Goal: Information Seeking & Learning: Learn about a topic

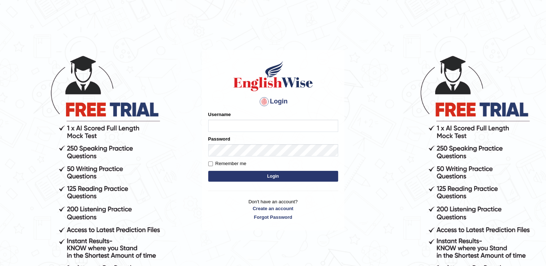
type input "BajiD"
click at [257, 177] on button "Login" at bounding box center [273, 176] width 130 height 11
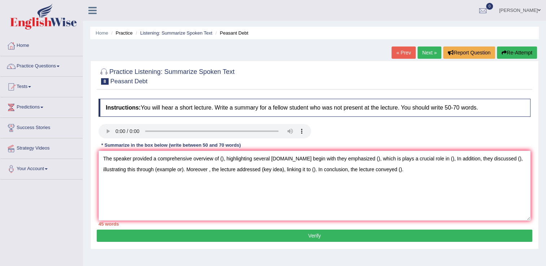
click at [342, 206] on textarea "The speaker provided a comprehensive overview of (), highlighting several ideas…" at bounding box center [315, 186] width 432 height 70
click at [378, 170] on textarea "The speaker provided a comprehensive overview of (), highlighting several ideas…" at bounding box center [315, 186] width 432 height 70
click at [57, 64] on link "Practice Questions" at bounding box center [41, 65] width 82 height 18
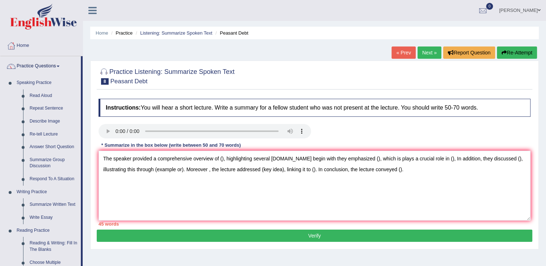
click at [496, 131] on div at bounding box center [314, 132] width 439 height 16
drag, startPoint x: 404, startPoint y: 52, endPoint x: 338, endPoint y: 95, distance: 78.2
click at [404, 52] on link "« Prev" at bounding box center [404, 53] width 24 height 12
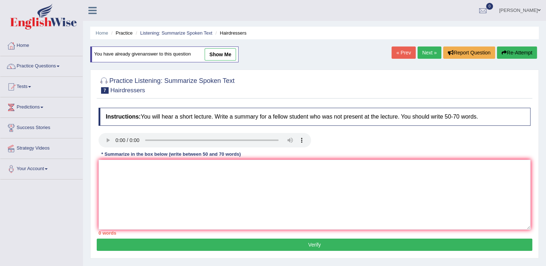
click at [223, 56] on link "show me" at bounding box center [220, 54] width 31 height 12
type textarea "The speaker provided a comprehensive overview of hair dresser, highlighting sev…"
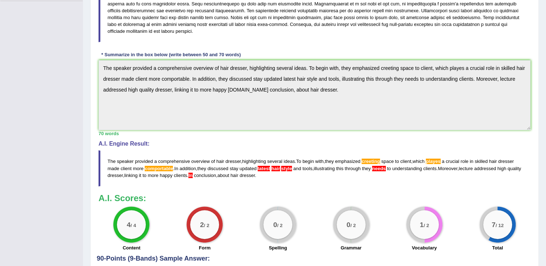
scroll to position [181, 0]
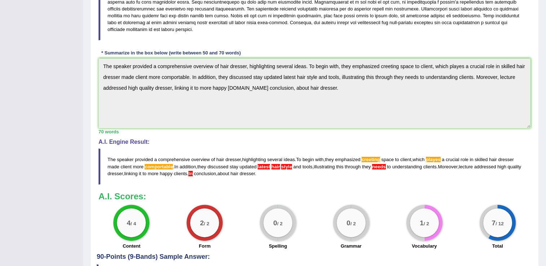
drag, startPoint x: 144, startPoint y: 167, endPoint x: 211, endPoint y: 168, distance: 66.4
click at [205, 168] on blockquote "The speaker provided a comprehensive overview of hair dresser , highlighting se…" at bounding box center [315, 167] width 432 height 36
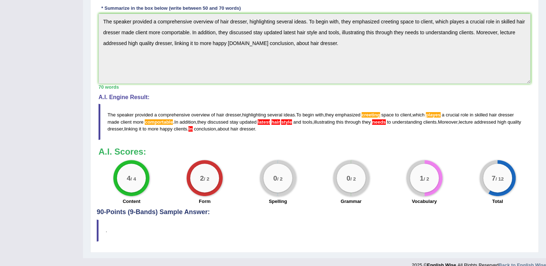
scroll to position [235, 0]
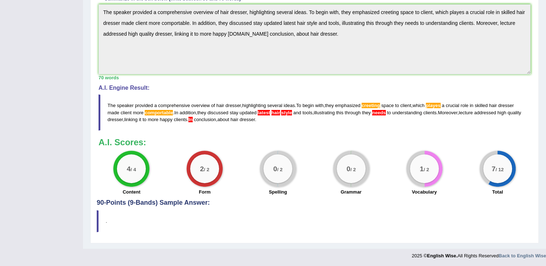
drag, startPoint x: 259, startPoint y: 113, endPoint x: 285, endPoint y: 112, distance: 26.4
click at [285, 112] on blockquote "The speaker provided a comprehensive overview of hair dresser , highlighting se…" at bounding box center [315, 113] width 432 height 36
click at [193, 120] on span "In" at bounding box center [190, 119] width 4 height 5
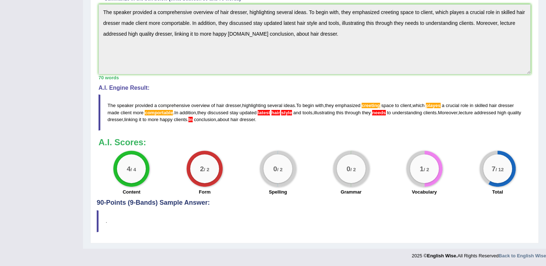
click at [193, 120] on span "In" at bounding box center [190, 119] width 4 height 5
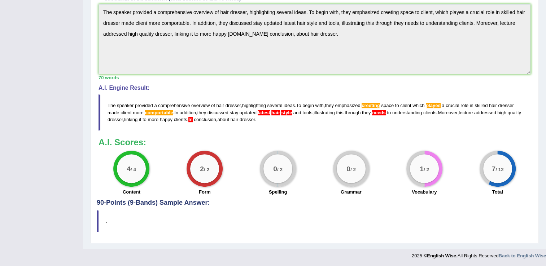
click at [193, 120] on span "In" at bounding box center [190, 119] width 4 height 5
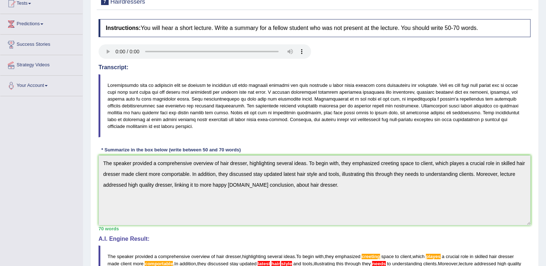
scroll to position [0, 0]
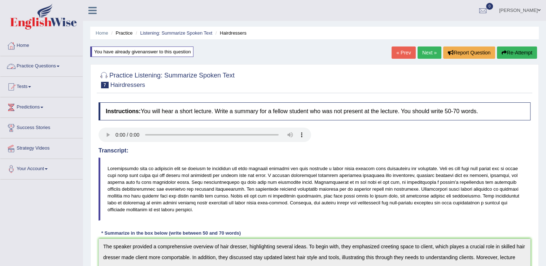
click at [56, 67] on link "Practice Questions" at bounding box center [41, 65] width 82 height 18
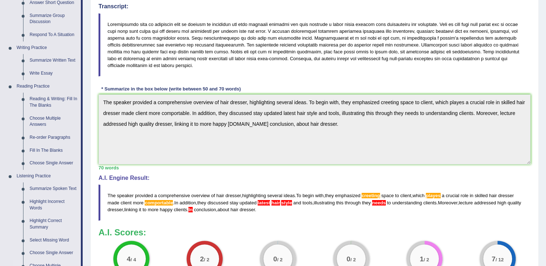
scroll to position [253, 0]
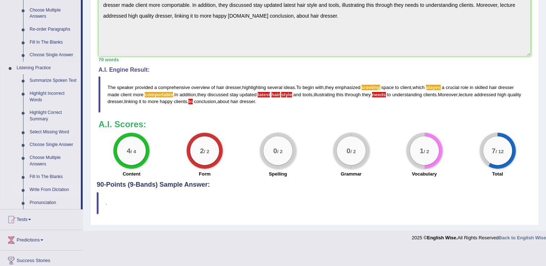
click at [55, 191] on link "Write From Dictation" at bounding box center [53, 190] width 55 height 13
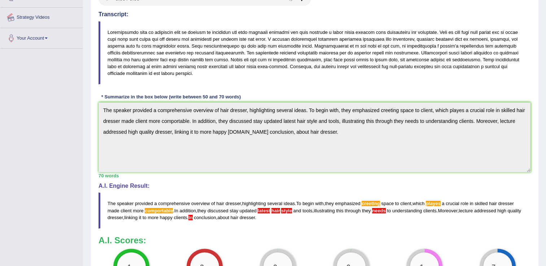
scroll to position [210, 0]
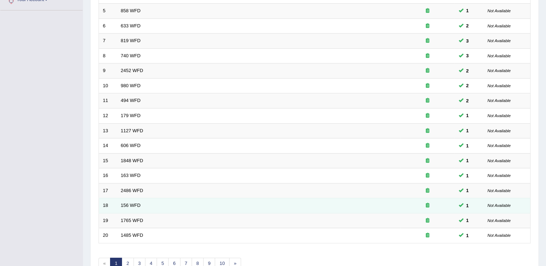
scroll to position [209, 0]
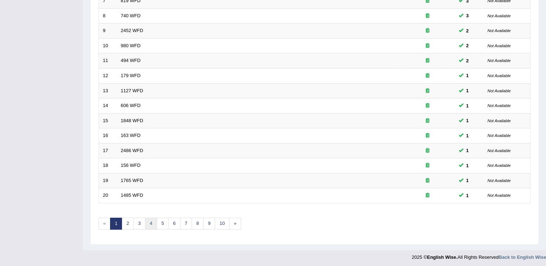
click at [149, 222] on link "4" at bounding box center [151, 224] width 12 height 12
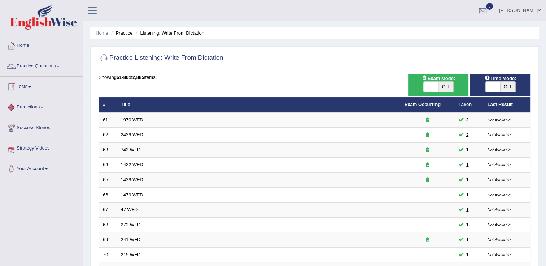
click at [45, 71] on link "Practice Questions" at bounding box center [41, 65] width 82 height 18
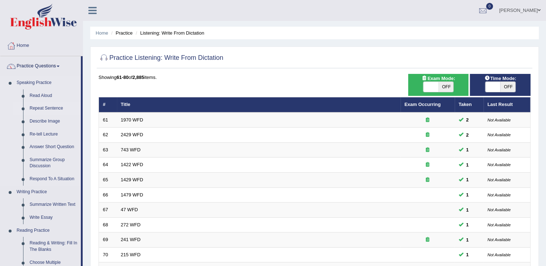
click at [45, 110] on link "Repeat Sentence" at bounding box center [53, 108] width 55 height 13
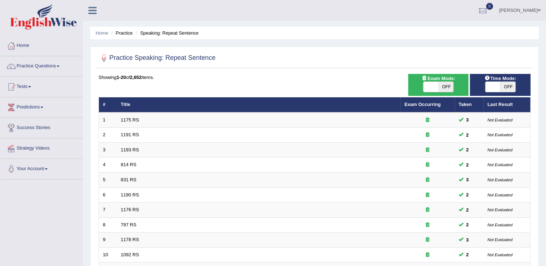
click at [59, 66] on span at bounding box center [58, 66] width 3 height 1
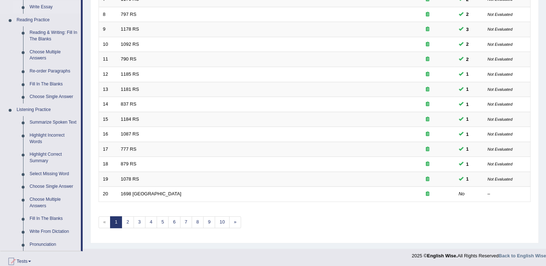
scroll to position [217, 0]
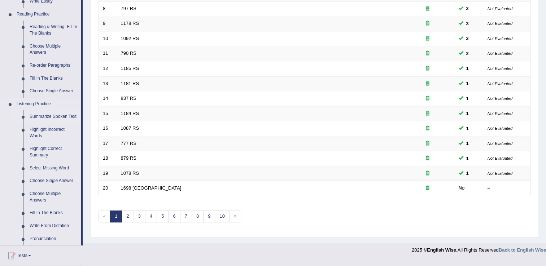
click at [48, 116] on link "Summarize Spoken Text" at bounding box center [53, 116] width 55 height 13
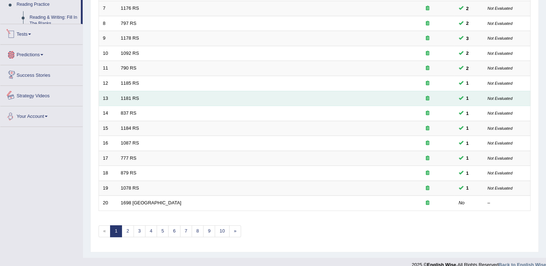
scroll to position [209, 0]
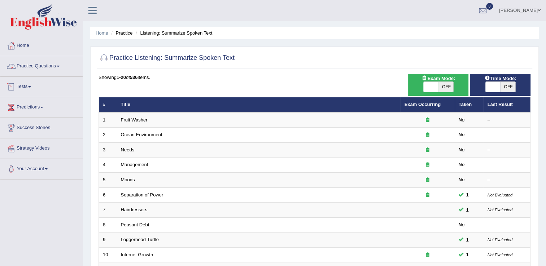
click at [49, 69] on link "Practice Questions" at bounding box center [41, 65] width 82 height 18
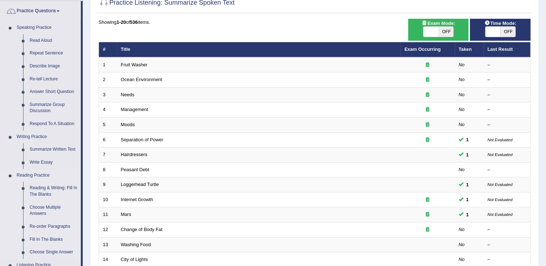
scroll to position [72, 0]
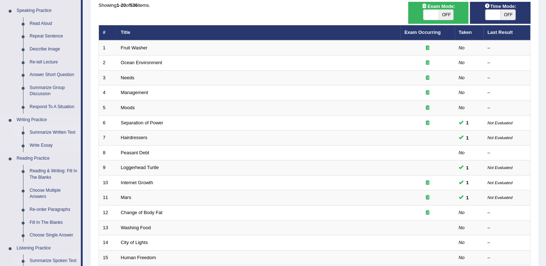
click at [60, 133] on link "Summarize Written Text" at bounding box center [53, 132] width 55 height 13
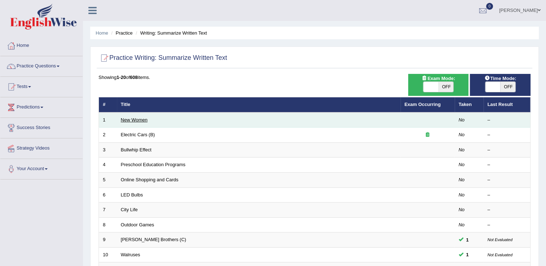
click at [129, 118] on link "New Women" at bounding box center [134, 119] width 27 height 5
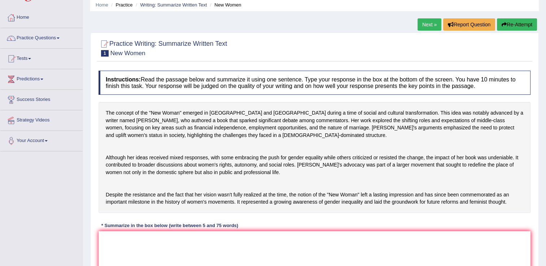
scroll to position [110, 0]
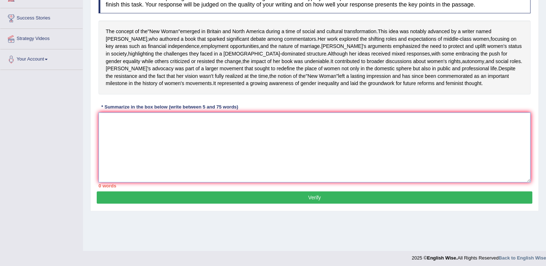
click at [129, 151] on textarea at bounding box center [315, 148] width 432 height 70
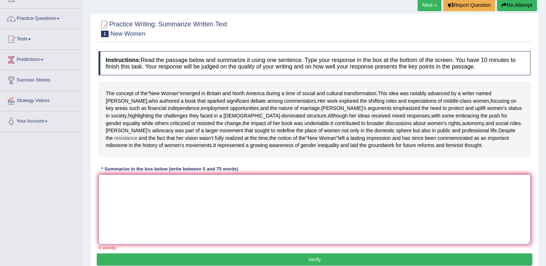
scroll to position [38, 0]
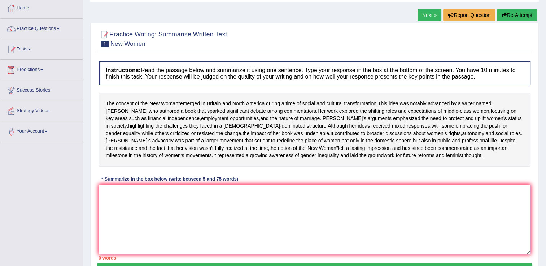
click at [131, 220] on textarea at bounding box center [315, 220] width 432 height 70
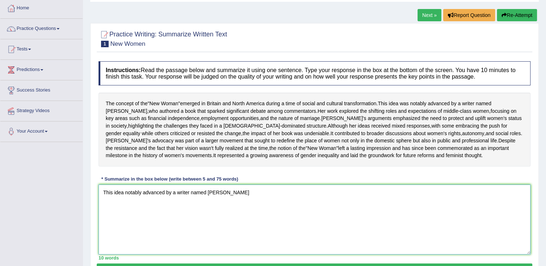
type textarea "This idea notably advanced by a writer named Sarah"
drag, startPoint x: 223, startPoint y: 214, endPoint x: 151, endPoint y: 216, distance: 71.5
click at [103, 213] on textarea "This idea notably advanced by a writer named Sarah" at bounding box center [315, 220] width 432 height 70
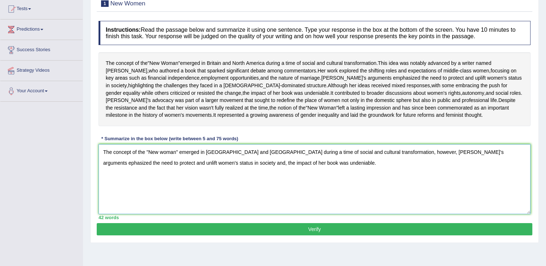
scroll to position [77, 0]
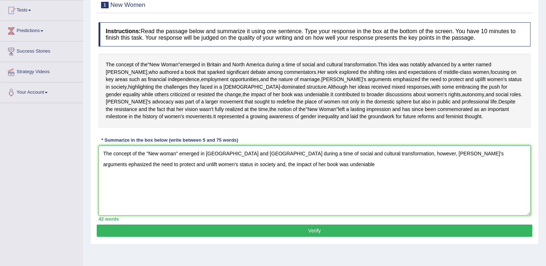
drag, startPoint x: 379, startPoint y: 175, endPoint x: 398, endPoint y: 176, distance: 18.4
click at [398, 176] on textarea "The concept of the "New woman" emerged in Britian and North America during a ti…" at bounding box center [315, 181] width 432 height 70
click at [272, 186] on textarea "The concept of the "New woman" emerged in Britian and North America during a ti…" at bounding box center [315, 181] width 432 height 70
drag, startPoint x: 398, startPoint y: 176, endPoint x: 380, endPoint y: 175, distance: 18.4
click at [380, 175] on textarea "The concept of the "New woman" emerged in Britian and North America during a ti…" at bounding box center [315, 181] width 432 height 70
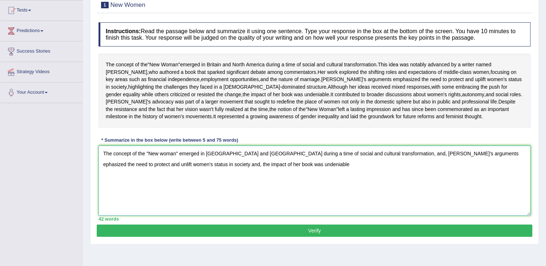
drag, startPoint x: 380, startPoint y: 176, endPoint x: 386, endPoint y: 178, distance: 6.3
click at [381, 176] on textarea "The concept of the "New woman" emerged in Britian and North America during a ti…" at bounding box center [315, 181] width 432 height 70
click at [379, 177] on textarea "The concept of the "New woman" emerged in Britian and North America during a ti…" at bounding box center [315, 181] width 432 height 70
click at [389, 176] on textarea "The concept of the "New woman" emerged in Britian and North America during a ti…" at bounding box center [315, 181] width 432 height 70
drag, startPoint x: 264, startPoint y: 187, endPoint x: 281, endPoint y: 188, distance: 16.6
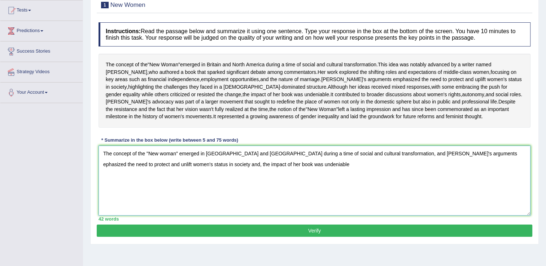
click at [264, 187] on textarea "The concept of the "New woman" emerged in Britian and North America during a ti…" at bounding box center [315, 181] width 432 height 70
click at [277, 186] on textarea "The concept of the "New woman" emerged in Britian and North America during a ti…" at bounding box center [315, 181] width 432 height 70
click at [294, 187] on textarea "The concept of the "New woman" emerged in Britian and North America during a ti…" at bounding box center [315, 181] width 432 height 70
drag, startPoint x: 237, startPoint y: 139, endPoint x: 250, endPoint y: 144, distance: 13.4
click at [292, 128] on div "The concept of the " New Woman " emerged in Britain and North America during a …" at bounding box center [315, 91] width 432 height 74
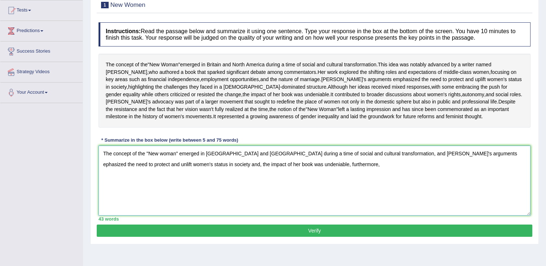
click at [293, 187] on textarea "The concept of the "New woman" emerged in Britian and North America during a ti…" at bounding box center [315, 181] width 432 height 70
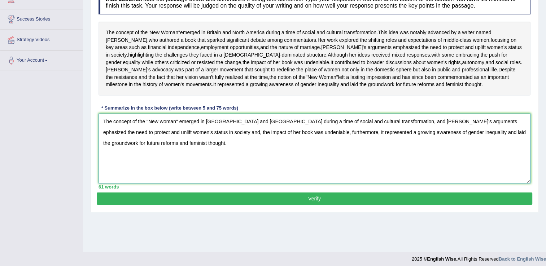
scroll to position [113, 0]
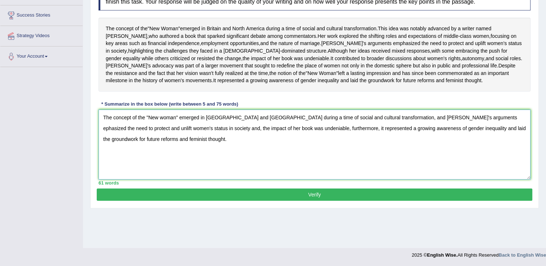
type textarea "The concept of the "New woman" emerged in Britian and North America during a ti…"
click at [301, 201] on button "Verify" at bounding box center [315, 195] width 436 height 12
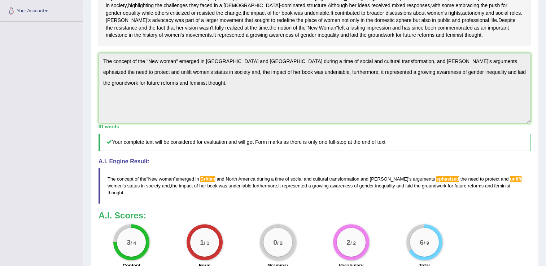
scroll to position [175, 0]
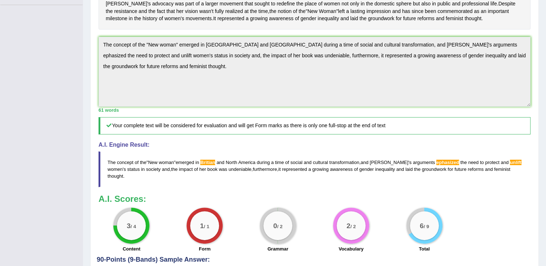
click at [437, 165] on span "ephasized" at bounding box center [448, 162] width 23 height 5
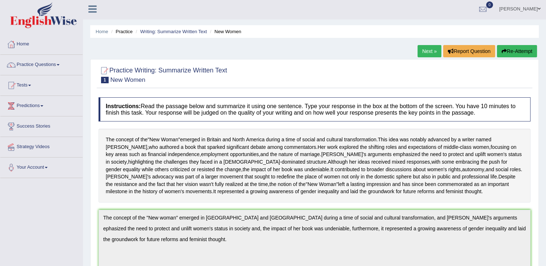
scroll to position [0, 0]
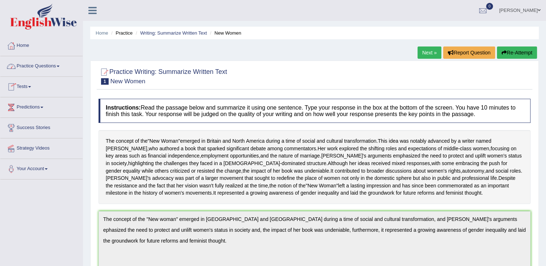
click at [30, 88] on link "Tests" at bounding box center [41, 86] width 82 height 18
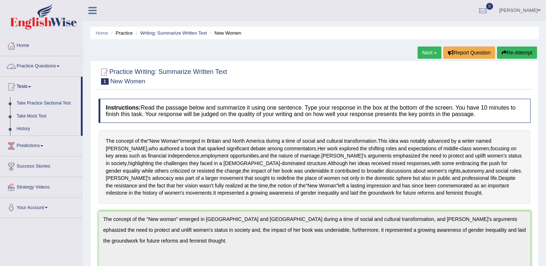
click at [42, 66] on link "Practice Questions" at bounding box center [41, 65] width 82 height 18
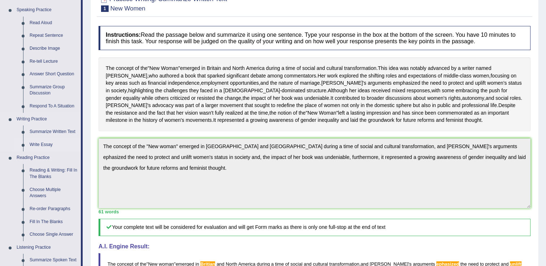
scroll to position [72, 0]
click at [41, 89] on link "Summarize Group Discussion" at bounding box center [53, 91] width 55 height 19
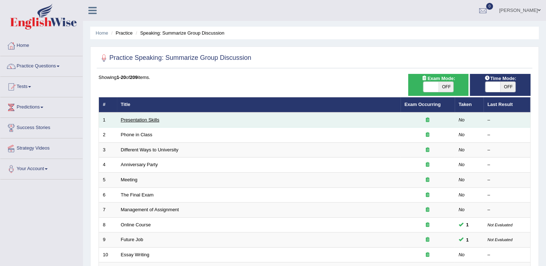
click at [138, 121] on link "Presentation Skills" at bounding box center [140, 119] width 39 height 5
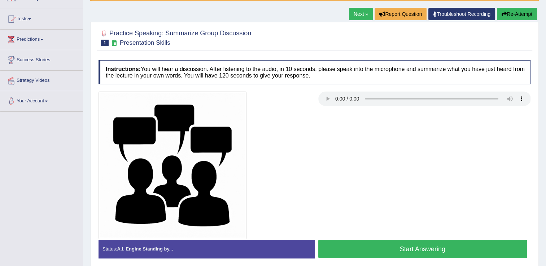
scroll to position [72, 0]
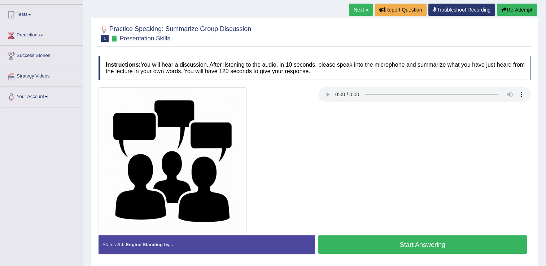
click at [441, 165] on div at bounding box center [314, 161] width 439 height 148
click at [320, 151] on div at bounding box center [314, 161] width 439 height 148
click at [336, 170] on div at bounding box center [314, 161] width 439 height 148
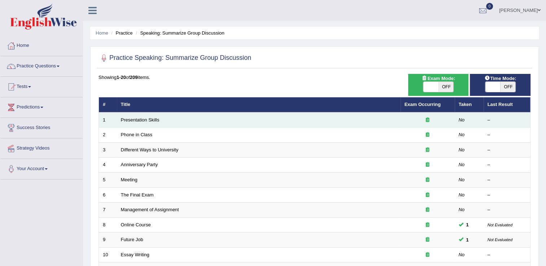
click at [179, 117] on td "Presentation Skills" at bounding box center [259, 120] width 284 height 15
drag, startPoint x: 142, startPoint y: 119, endPoint x: 146, endPoint y: 119, distance: 4.3
click at [142, 119] on link "Presentation Skills" at bounding box center [140, 119] width 39 height 5
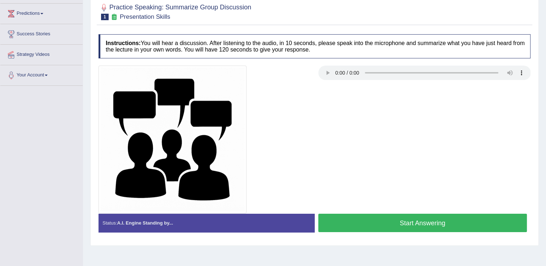
scroll to position [108, 0]
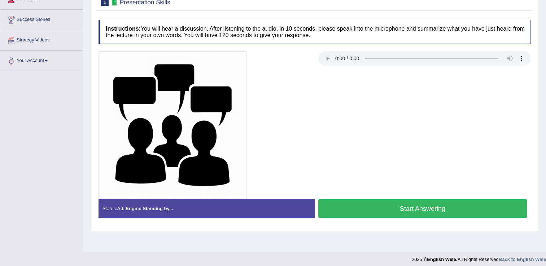
click at [357, 203] on button "Start Answering" at bounding box center [422, 209] width 209 height 18
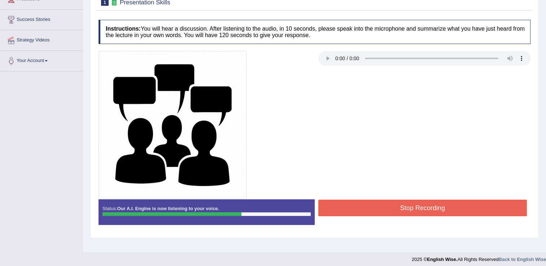
click at [392, 207] on button "Stop Recording" at bounding box center [422, 208] width 209 height 17
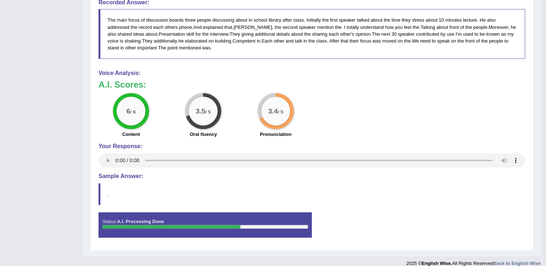
scroll to position [462, 0]
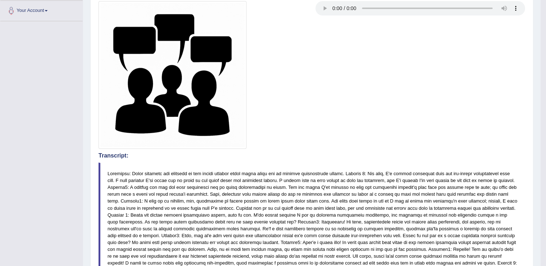
scroll to position [0, 0]
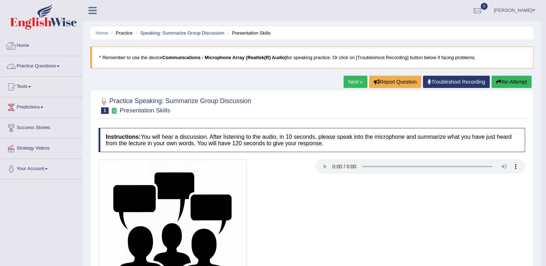
click at [58, 70] on link "Practice Questions" at bounding box center [41, 65] width 82 height 18
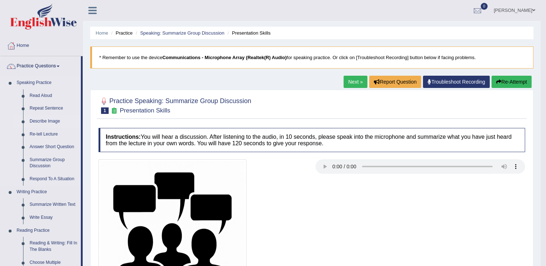
click at [46, 122] on link "Describe Image" at bounding box center [53, 121] width 55 height 13
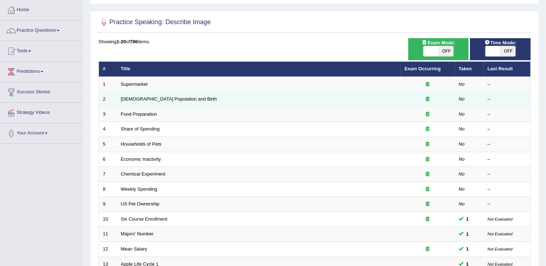
scroll to position [36, 0]
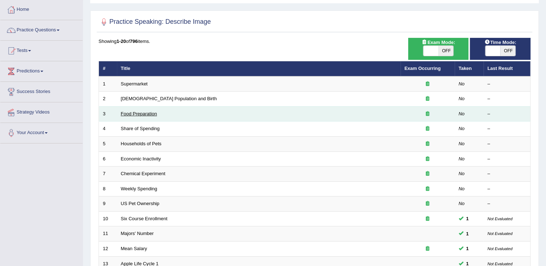
click at [139, 115] on link "Food Preparation" at bounding box center [139, 113] width 36 height 5
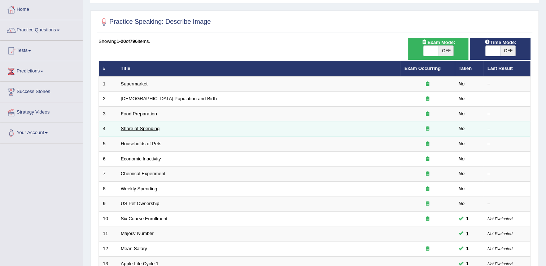
click at [141, 129] on link "Share of Spending" at bounding box center [140, 128] width 39 height 5
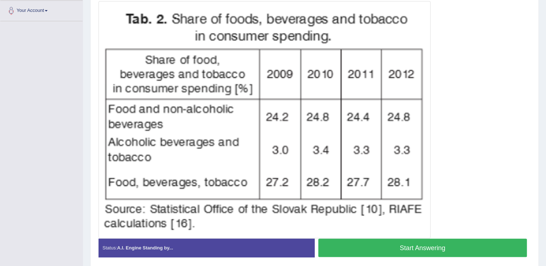
scroll to position [144, 0]
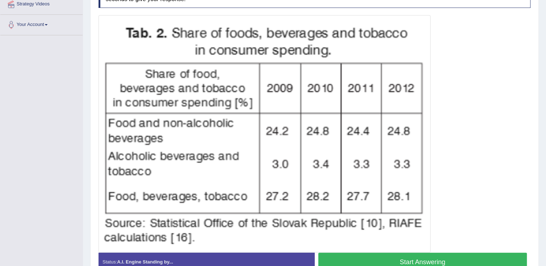
click at [391, 260] on button "Start Answering" at bounding box center [422, 262] width 209 height 18
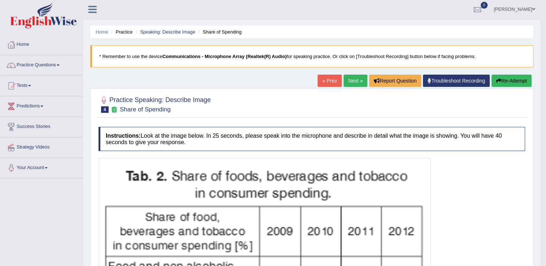
scroll to position [0, 0]
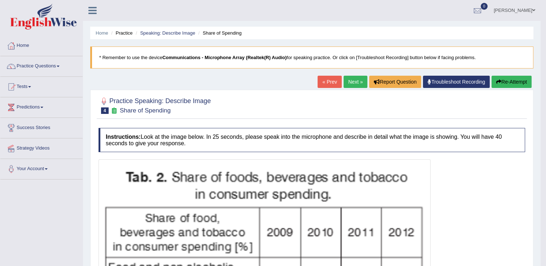
click at [353, 81] on link "Next »" at bounding box center [356, 82] width 24 height 12
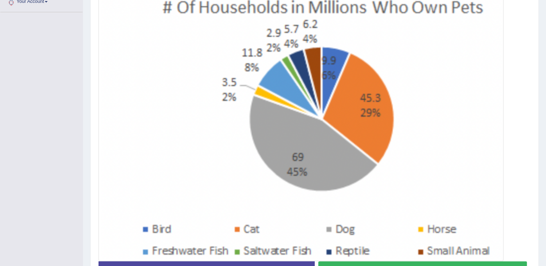
scroll to position [181, 0]
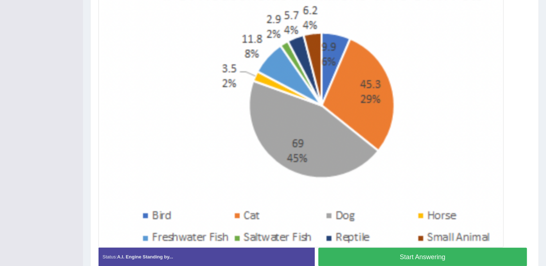
click at [402, 255] on button "Start Answering" at bounding box center [422, 257] width 209 height 18
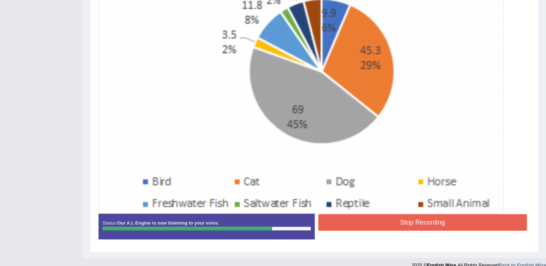
scroll to position [224, 0]
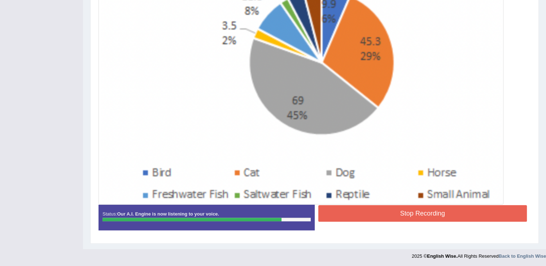
click at [429, 212] on button "Stop Recording" at bounding box center [422, 213] width 209 height 17
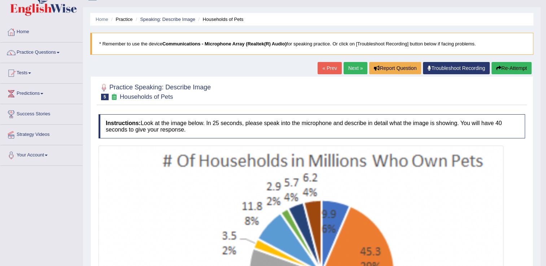
scroll to position [0, 0]
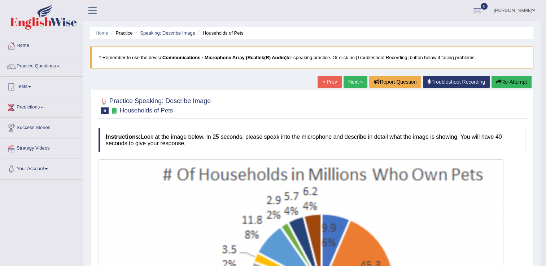
click at [361, 83] on link "Next »" at bounding box center [356, 82] width 24 height 12
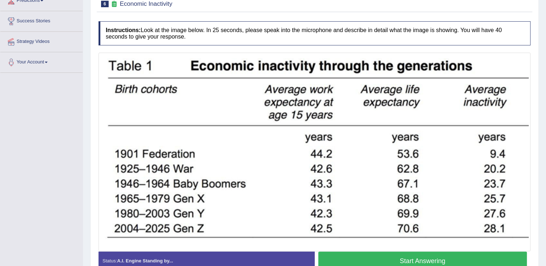
scroll to position [108, 0]
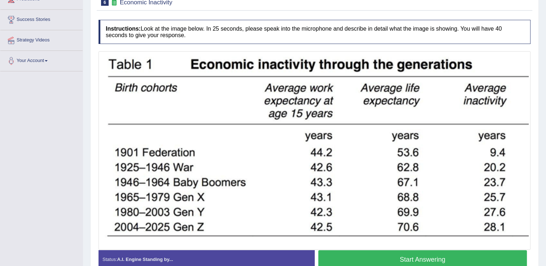
click at [375, 256] on button "Start Answering" at bounding box center [422, 260] width 209 height 18
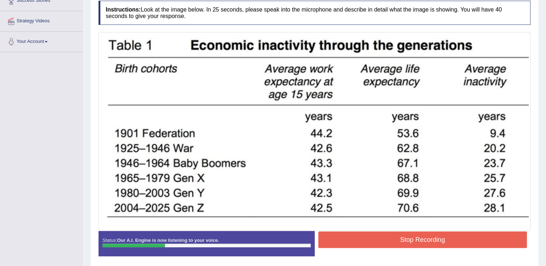
scroll to position [144, 0]
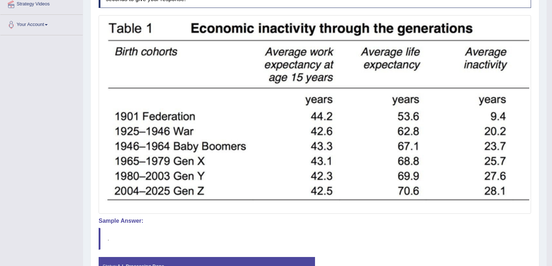
drag, startPoint x: 389, startPoint y: 212, endPoint x: 376, endPoint y: 210, distance: 12.8
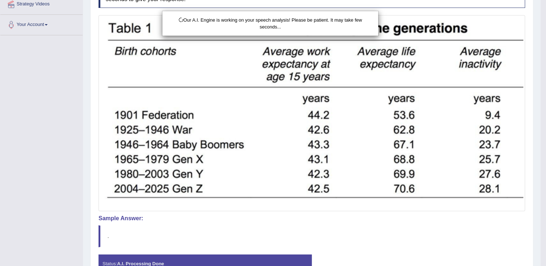
drag, startPoint x: 333, startPoint y: 196, endPoint x: 335, endPoint y: 139, distance: 56.7
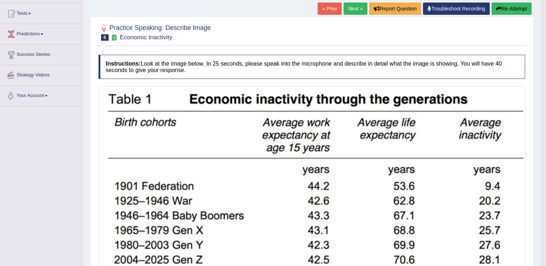
scroll to position [72, 0]
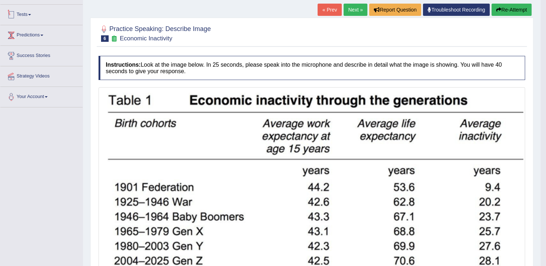
click at [31, 16] on link "Tests" at bounding box center [41, 14] width 82 height 18
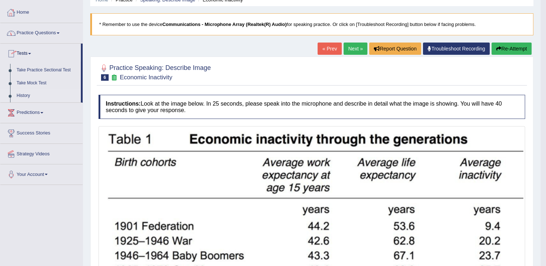
scroll to position [0, 0]
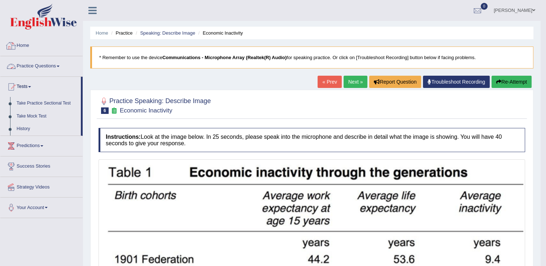
click at [51, 68] on link "Practice Questions" at bounding box center [41, 65] width 82 height 18
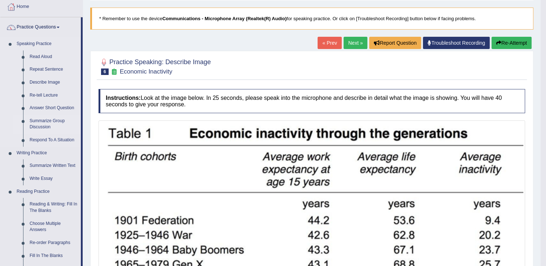
scroll to position [36, 0]
